Goal: Information Seeking & Learning: Learn about a topic

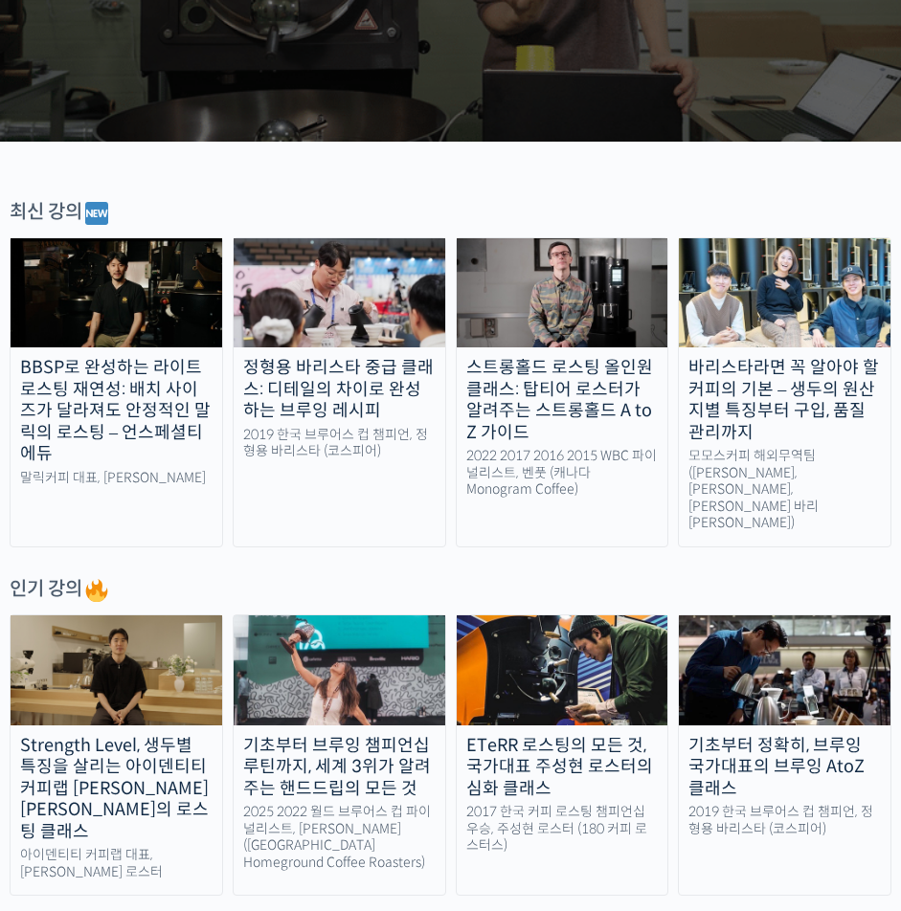
scroll to position [383, 0]
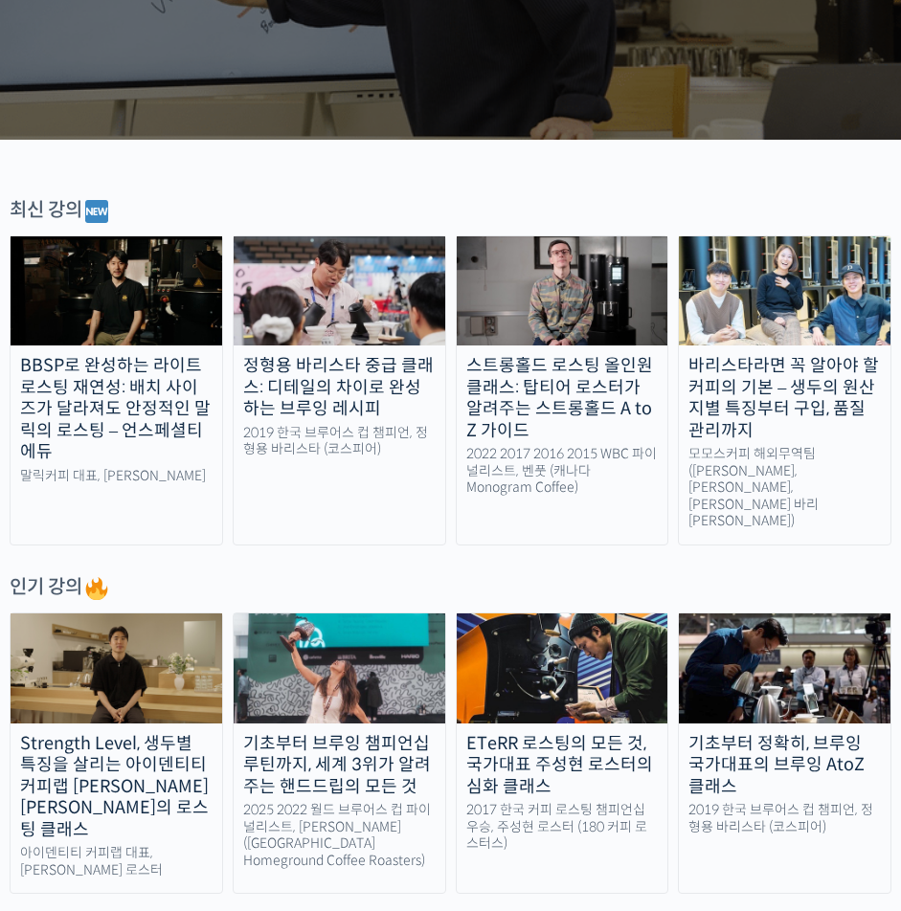
click at [103, 390] on div "BBSP로 완성하는 라이트 로스팅 재연성: 배치 사이즈가 달라져도 안정적인 말릭의 로스팅 – 언스페셜티 에듀" at bounding box center [117, 409] width 212 height 108
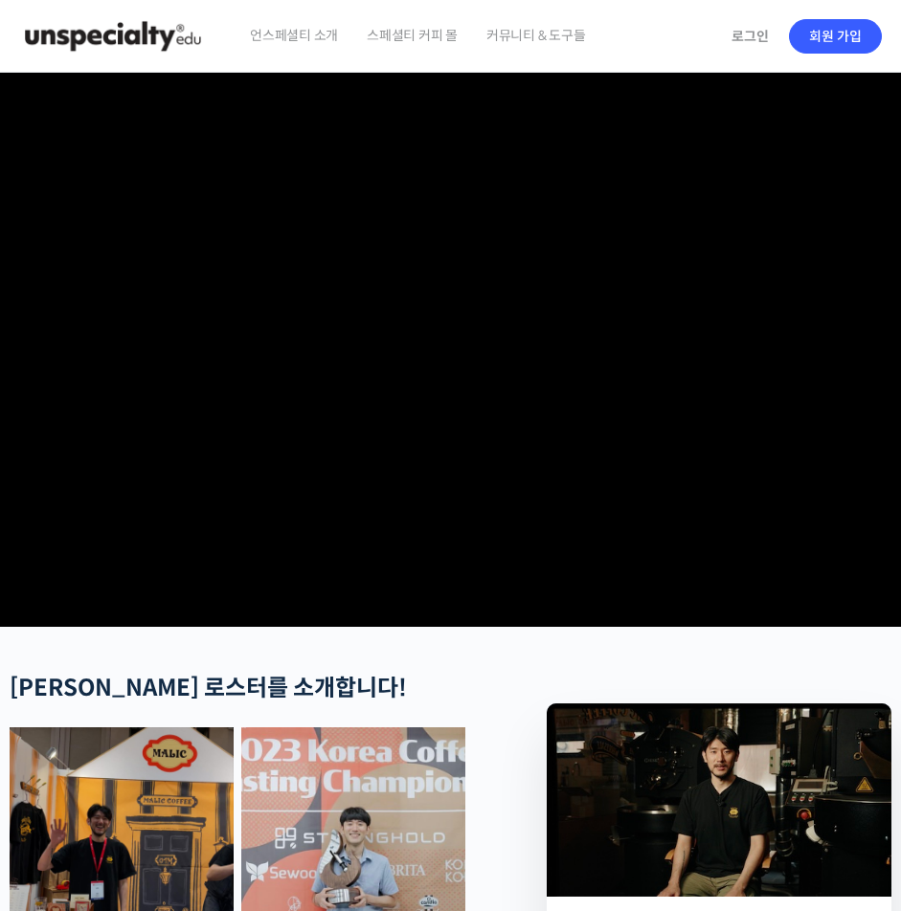
click at [131, 38] on img at bounding box center [113, 36] width 188 height 57
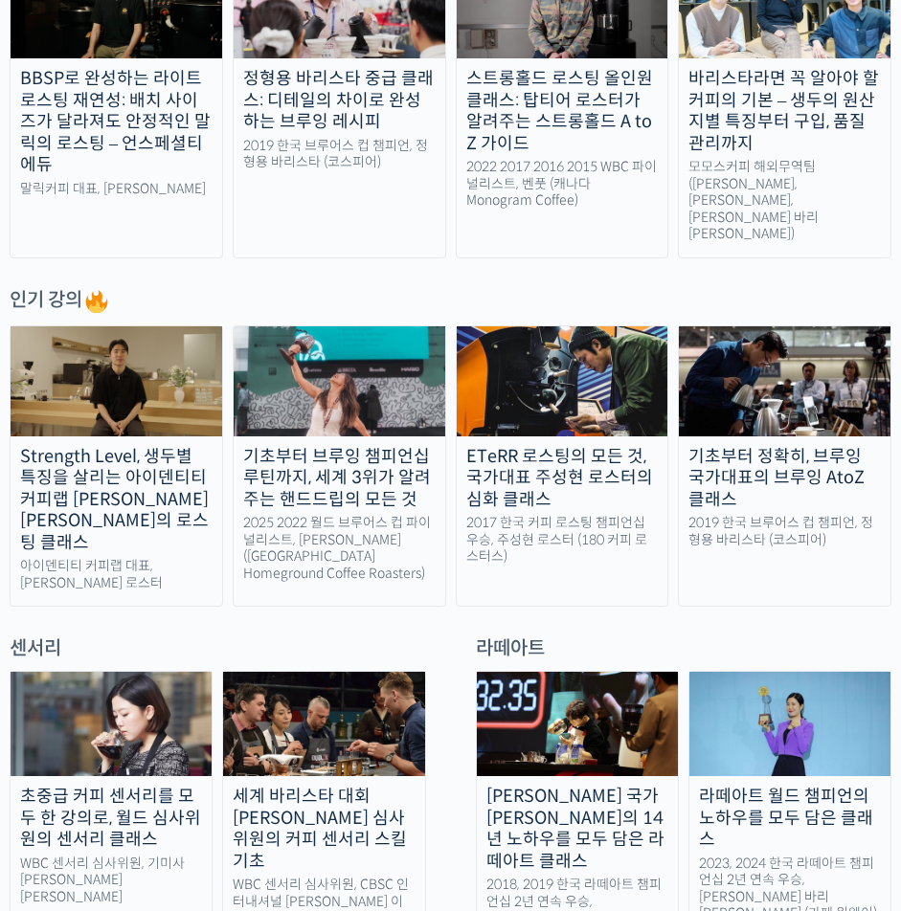
scroll to position [287, 0]
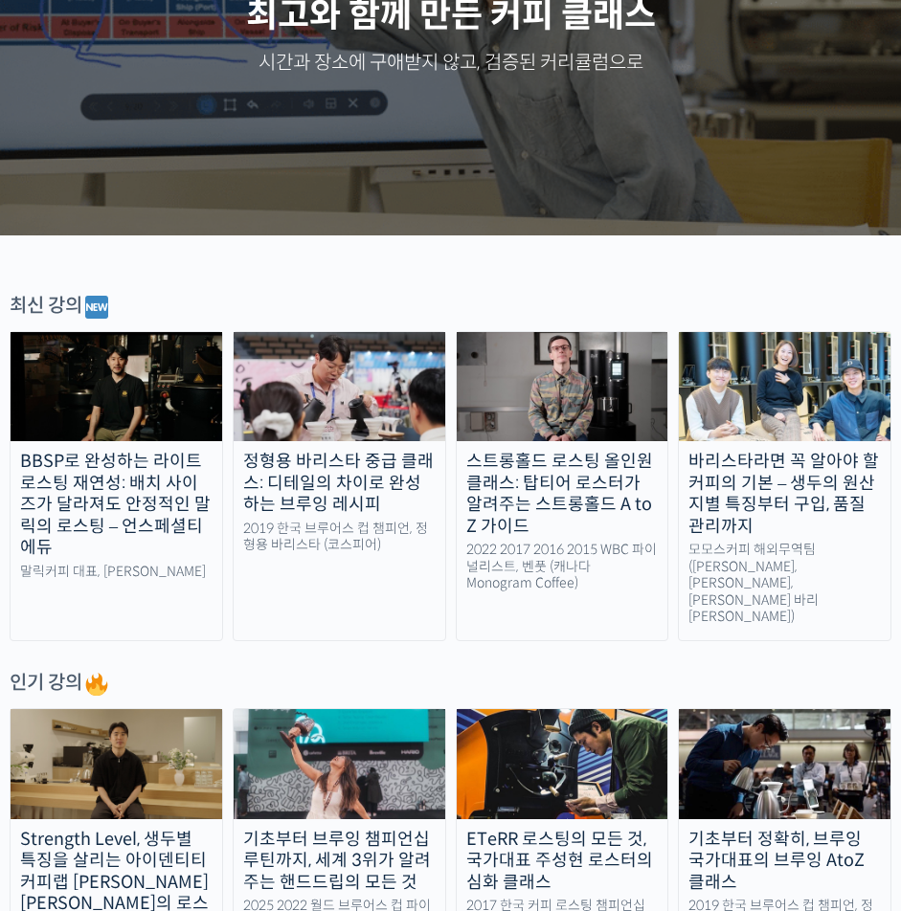
click at [403, 465] on div "정형용 바리스타 중급 클래스: 디테일의 차이로 완성하는 브루잉 레시피" at bounding box center [340, 483] width 212 height 65
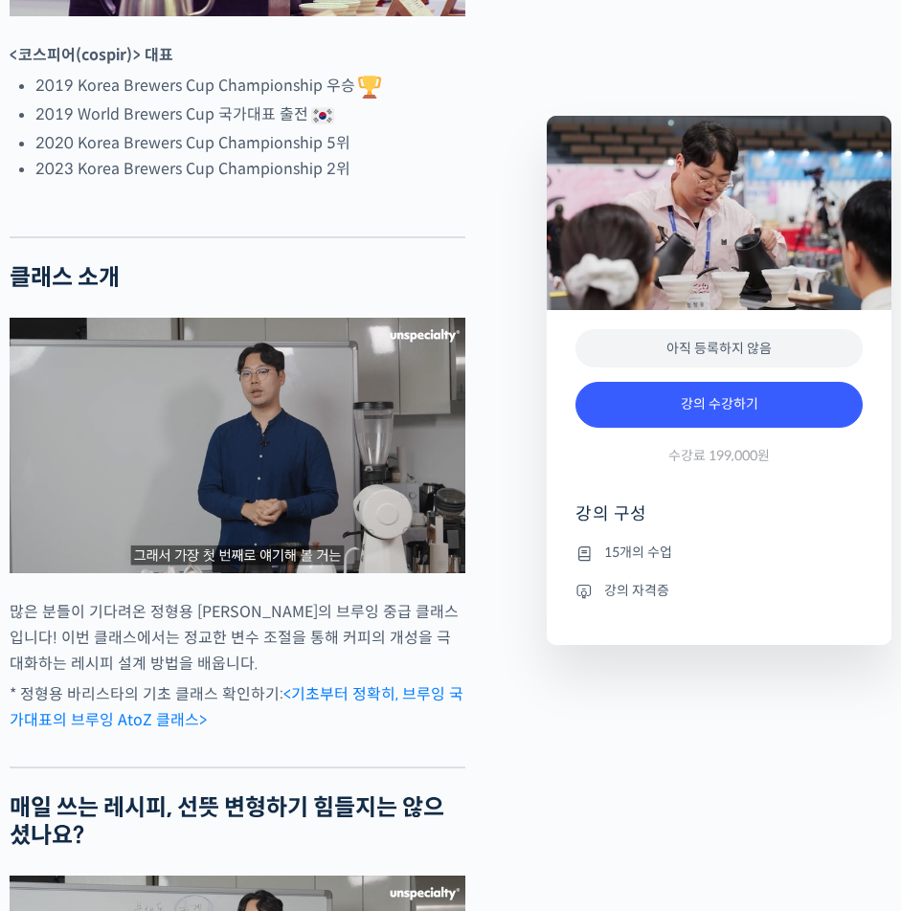
scroll to position [1627, 0]
